Goal: Information Seeking & Learning: Learn about a topic

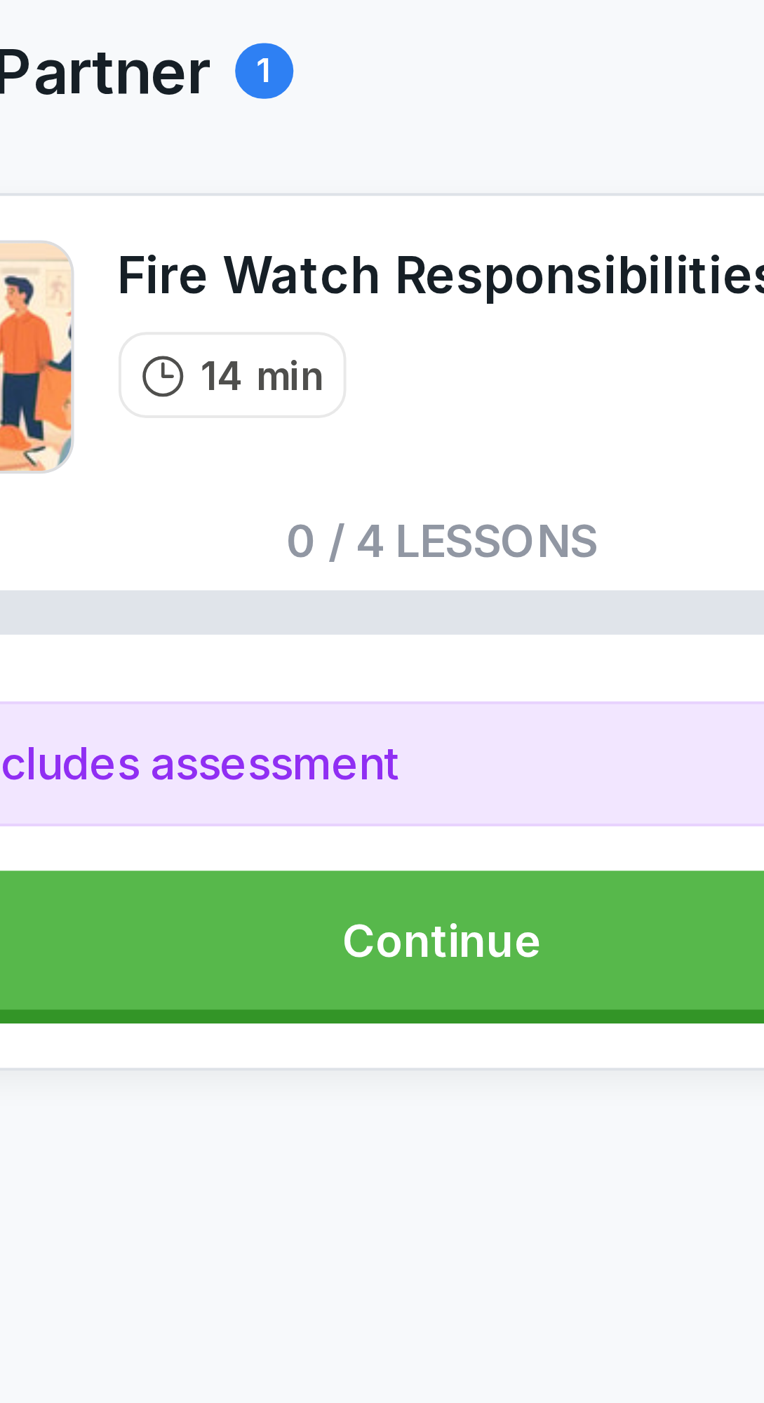
click at [406, 239] on link "Continue" at bounding box center [382, 244] width 305 height 35
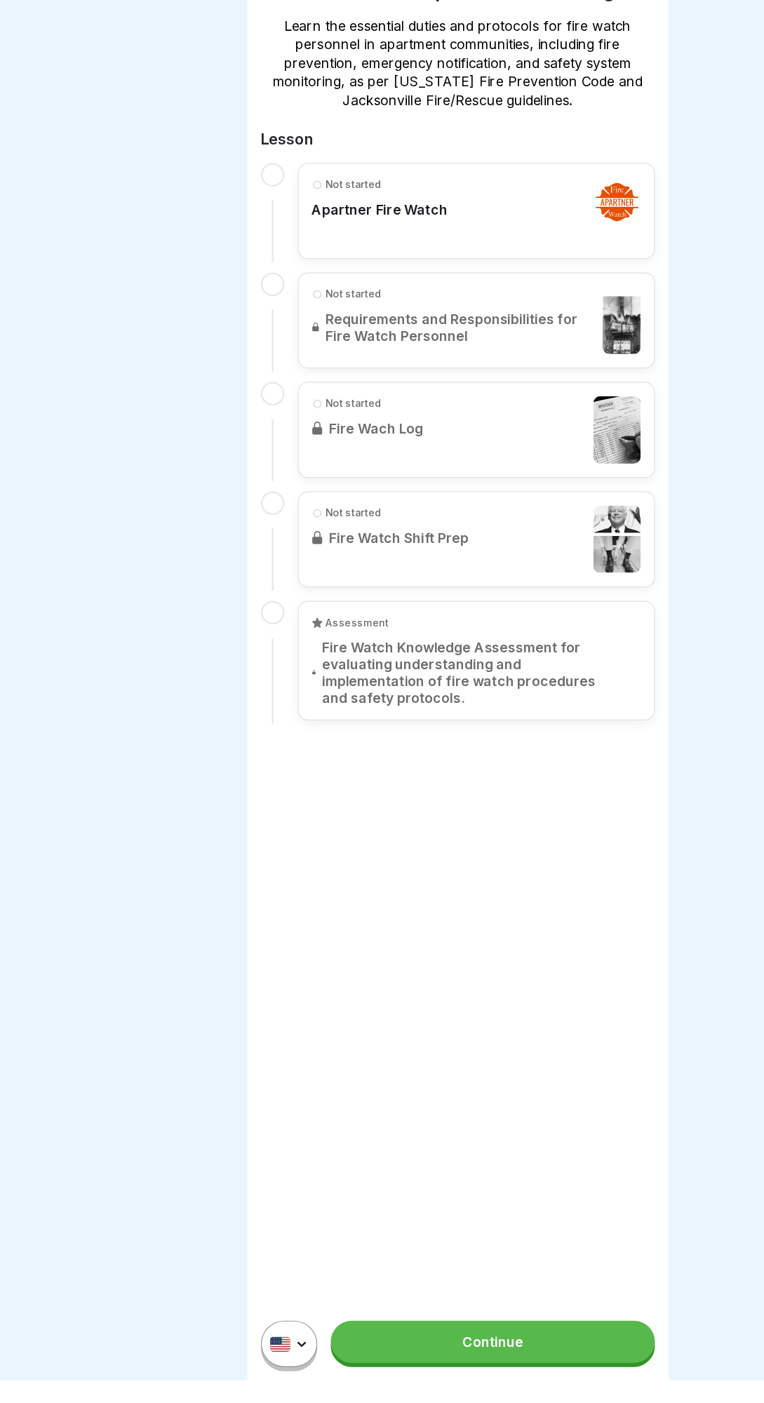
click at [417, 1389] on link "Continue" at bounding box center [410, 1371] width 269 height 35
